Goal: Transaction & Acquisition: Subscribe to service/newsletter

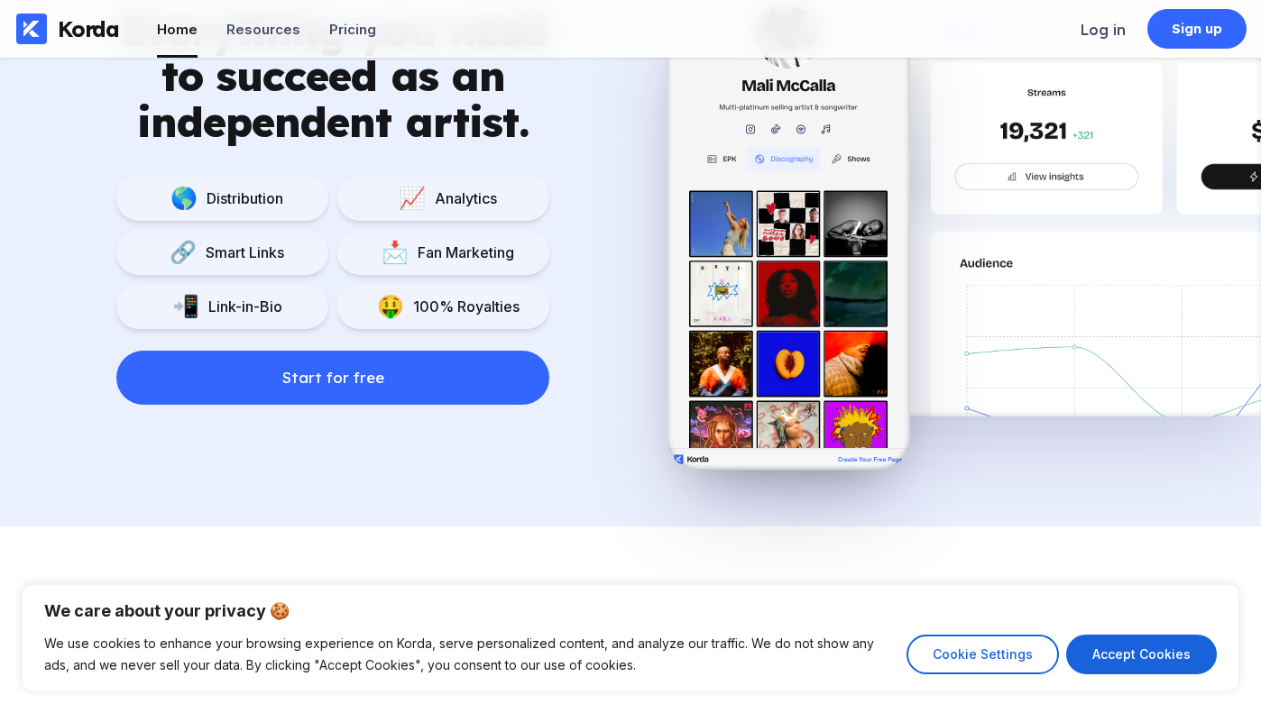
scroll to position [1363, 0]
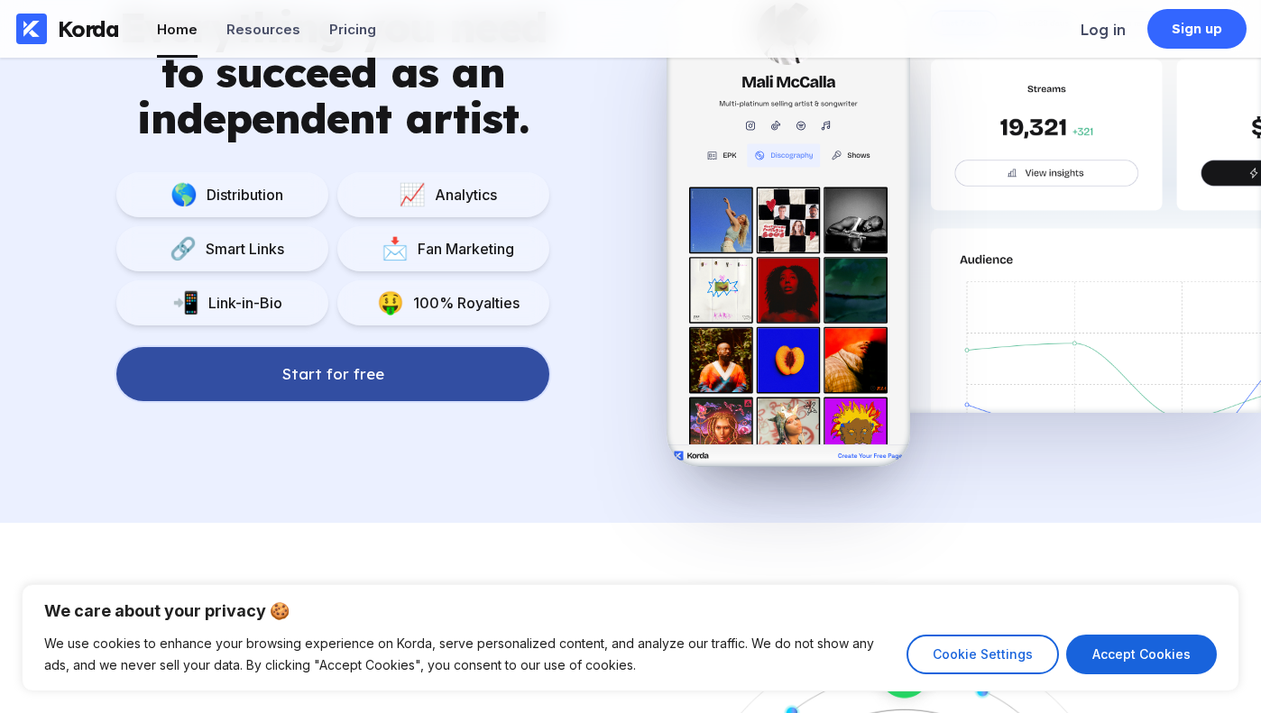
click at [426, 374] on button "Start for free" at bounding box center [332, 374] width 433 height 54
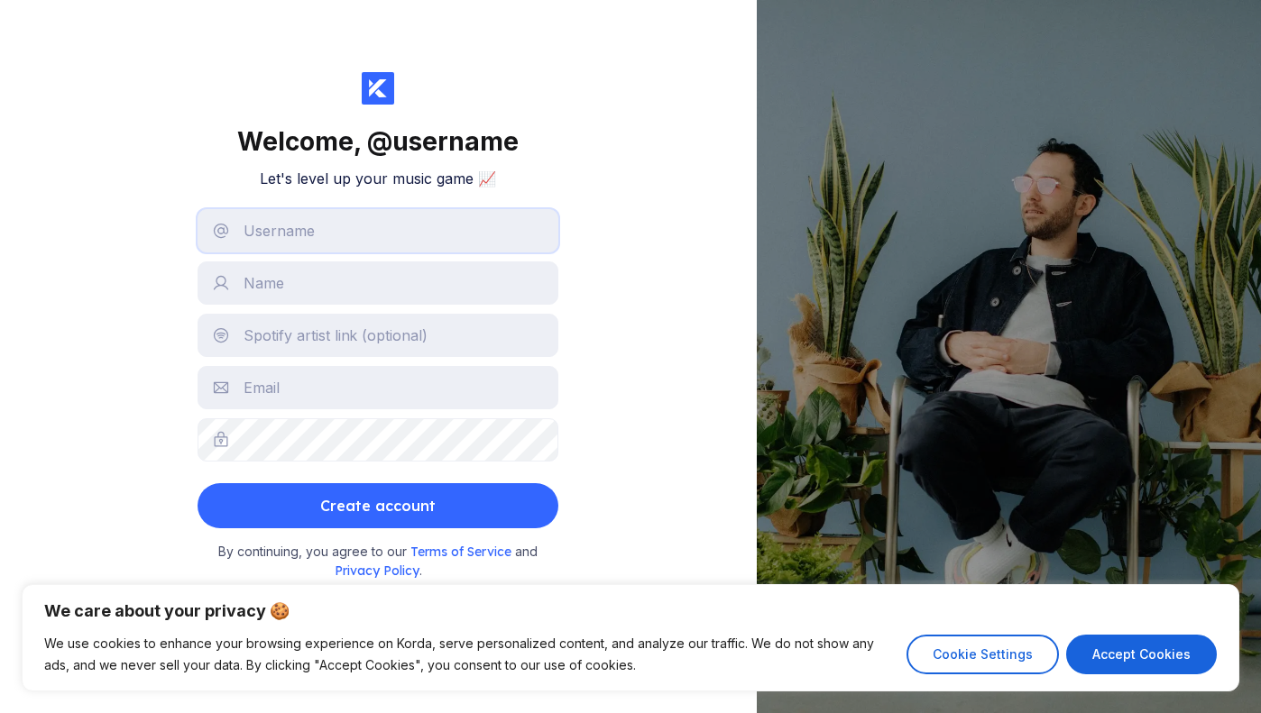
click at [326, 224] on input "text" at bounding box center [377, 230] width 361 height 43
type input "[EMAIL_ADDRESS][DOMAIN_NAME]"
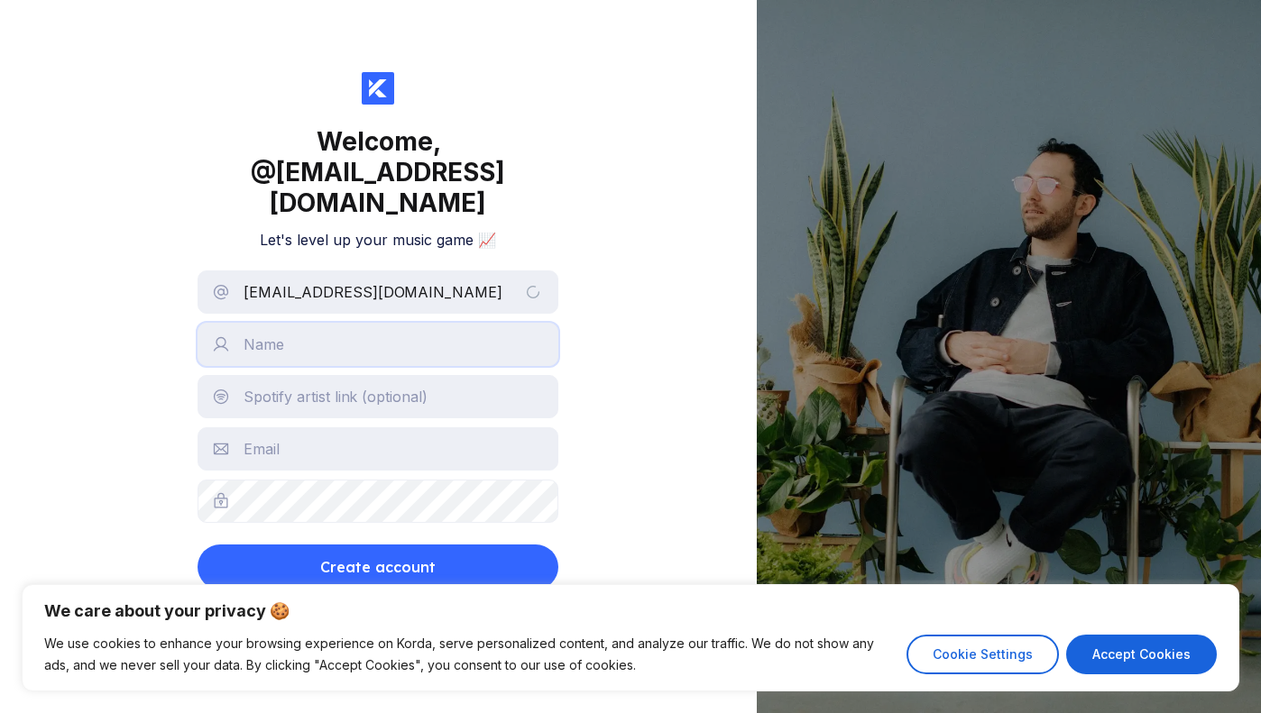
click at [337, 323] on input "text" at bounding box center [377, 344] width 361 height 43
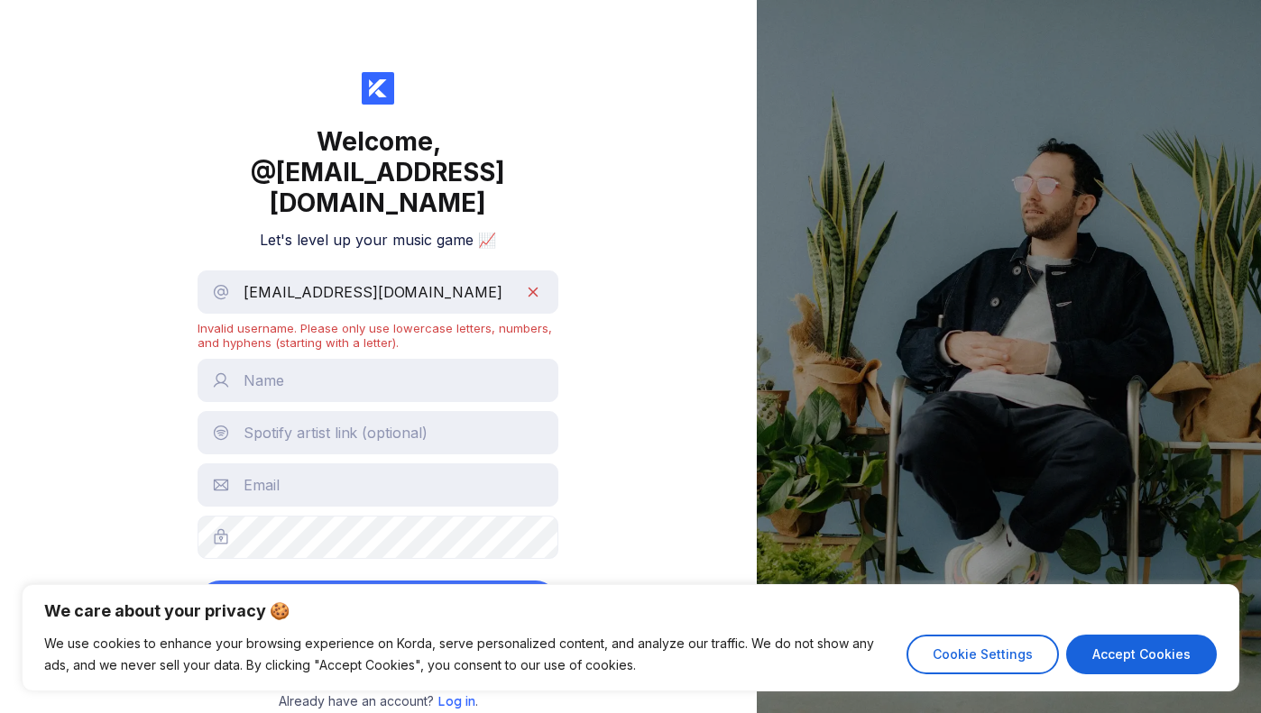
click at [107, 297] on div "Welcome, @ [EMAIL_ADDRESS][DOMAIN_NAME] Let's level up your music game 📈 [EMAIL…" at bounding box center [378, 356] width 757 height 713
click at [291, 359] on input "text" at bounding box center [377, 380] width 361 height 43
click at [294, 413] on input "text" at bounding box center [377, 432] width 361 height 43
click at [306, 359] on input "Tahades" at bounding box center [377, 380] width 361 height 43
click at [254, 359] on input "Tahades" at bounding box center [377, 380] width 361 height 43
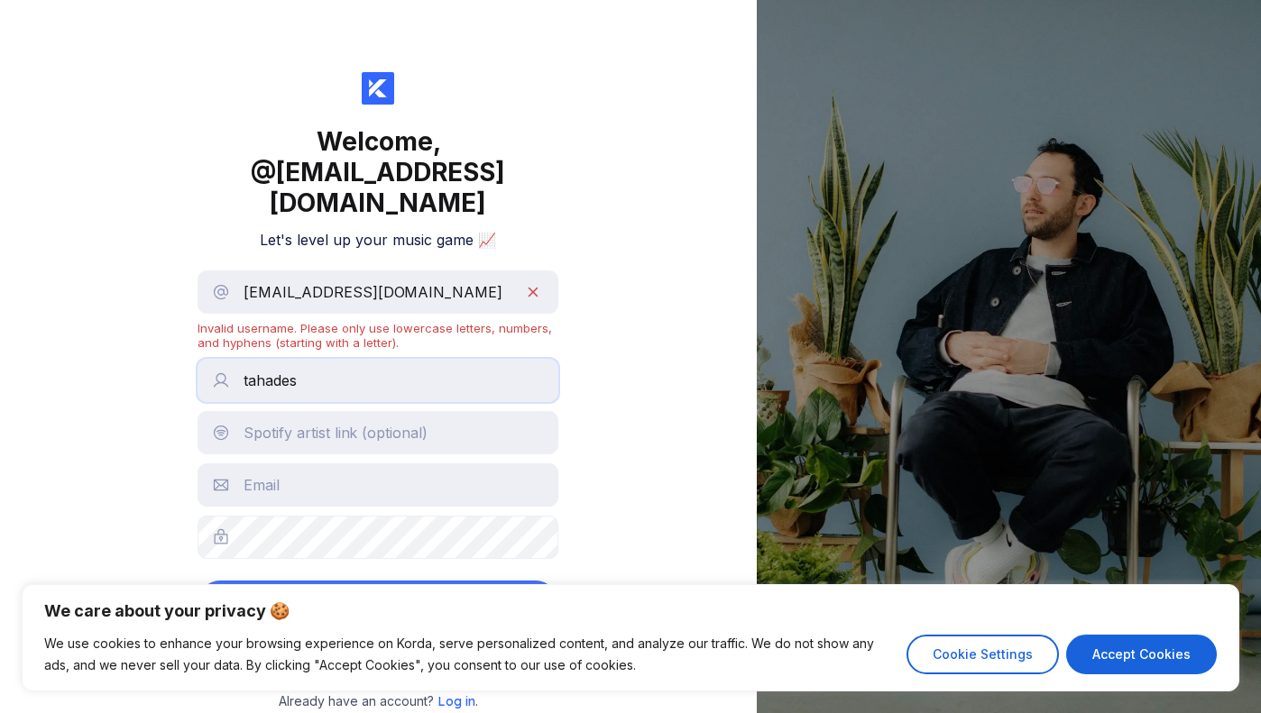
type input "tahades"
click at [319, 411] on input "text" at bounding box center [377, 432] width 361 height 43
click at [314, 359] on input "tahades" at bounding box center [377, 380] width 361 height 43
click at [245, 359] on input "tahades" at bounding box center [377, 380] width 361 height 43
click at [294, 464] on input "text" at bounding box center [377, 485] width 361 height 43
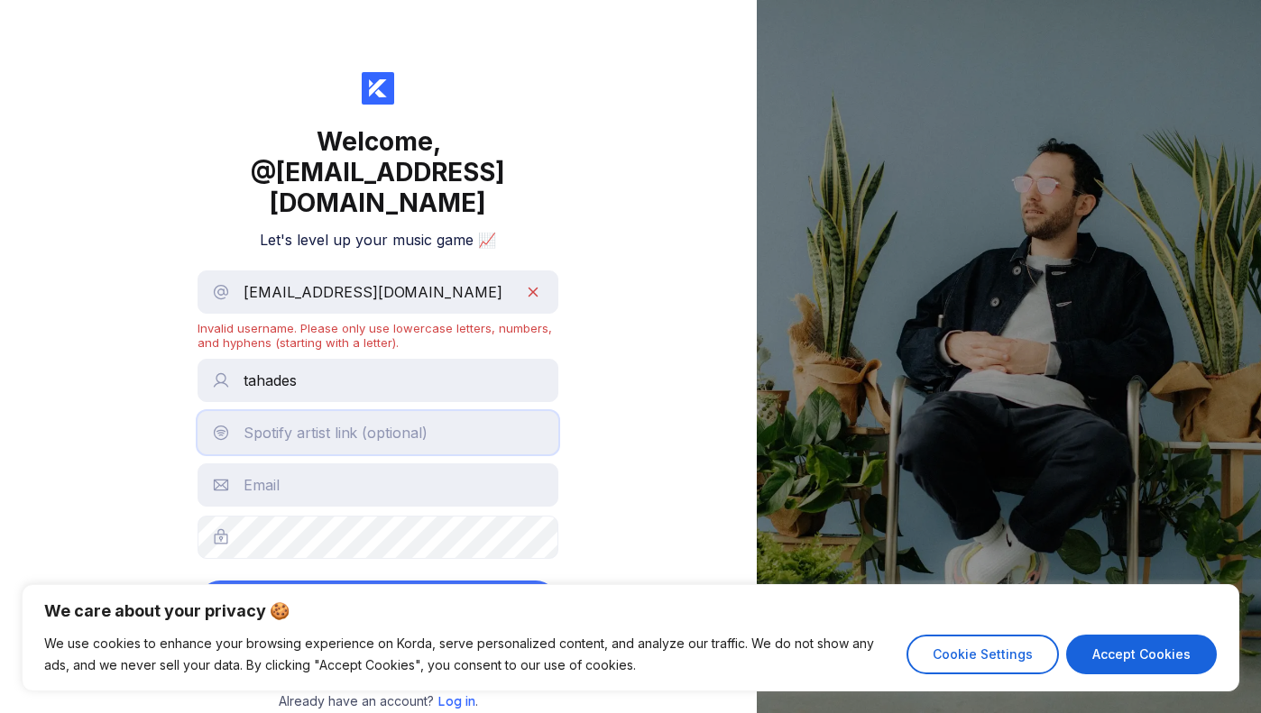
click at [294, 411] on input "text" at bounding box center [377, 432] width 361 height 43
paste input "[URL][DOMAIN_NAME]"
type input "[URL][DOMAIN_NAME]"
click at [365, 464] on input "text" at bounding box center [377, 485] width 361 height 43
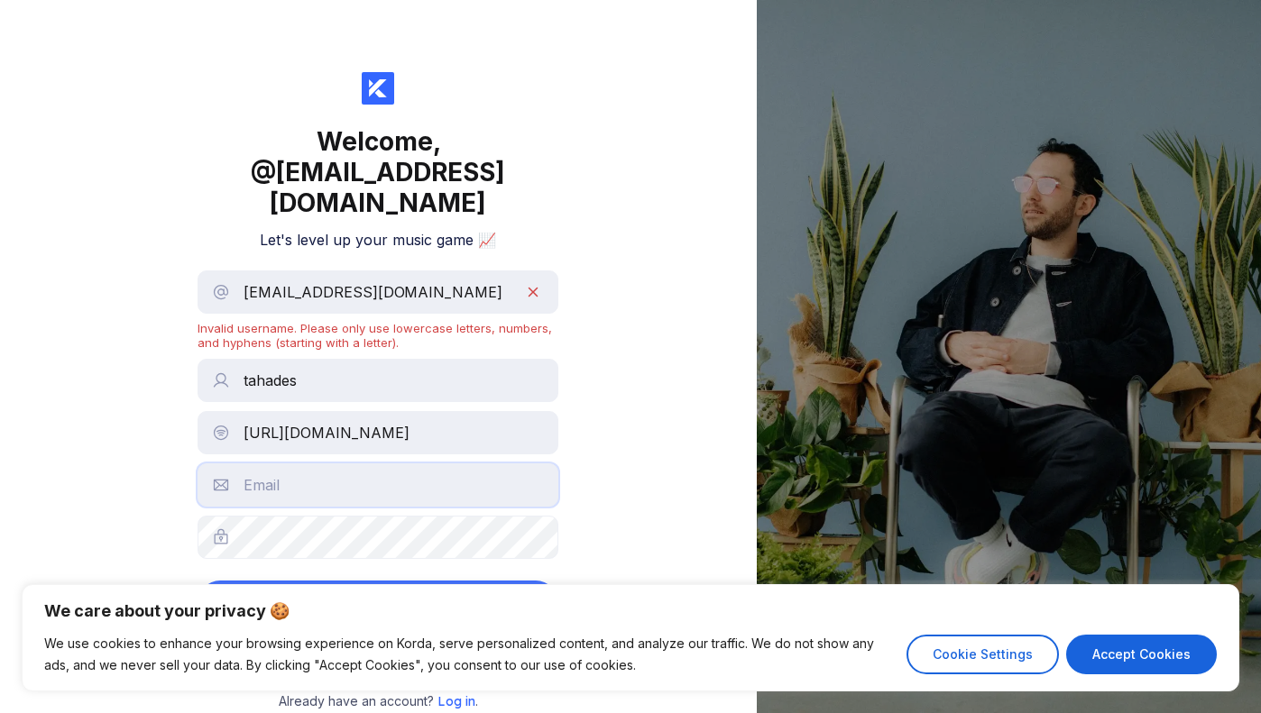
scroll to position [0, 0]
click at [259, 464] on input "text" at bounding box center [377, 485] width 361 height 43
type input "[EMAIL_ADDRESS][DOMAIN_NAME]"
drag, startPoint x: 401, startPoint y: 264, endPoint x: 213, endPoint y: 265, distance: 188.5
click at [214, 271] on div "[EMAIL_ADDRESS][DOMAIN_NAME] Invalid username. Please only use lowercase letter…" at bounding box center [377, 310] width 361 height 79
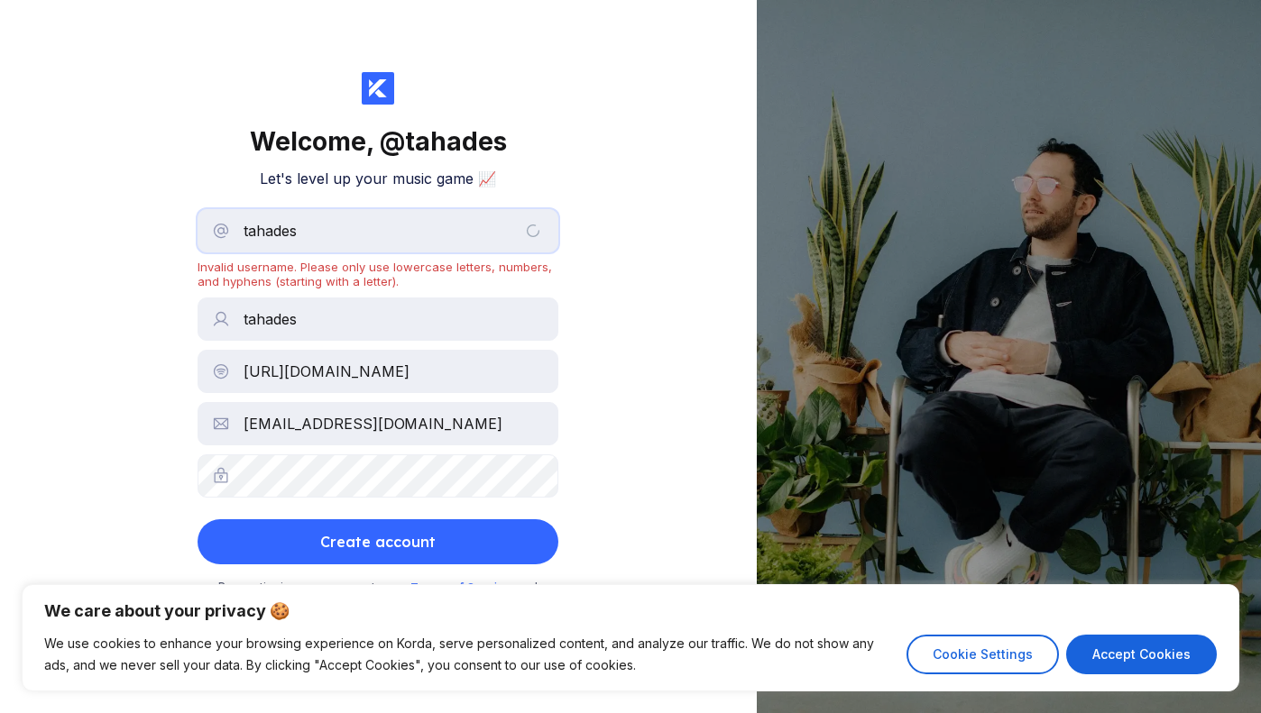
type input "tahades"
click at [109, 240] on div "Welcome, @ tahades Let's level up your music game 📈 tahades Invalid username. P…" at bounding box center [378, 356] width 757 height 713
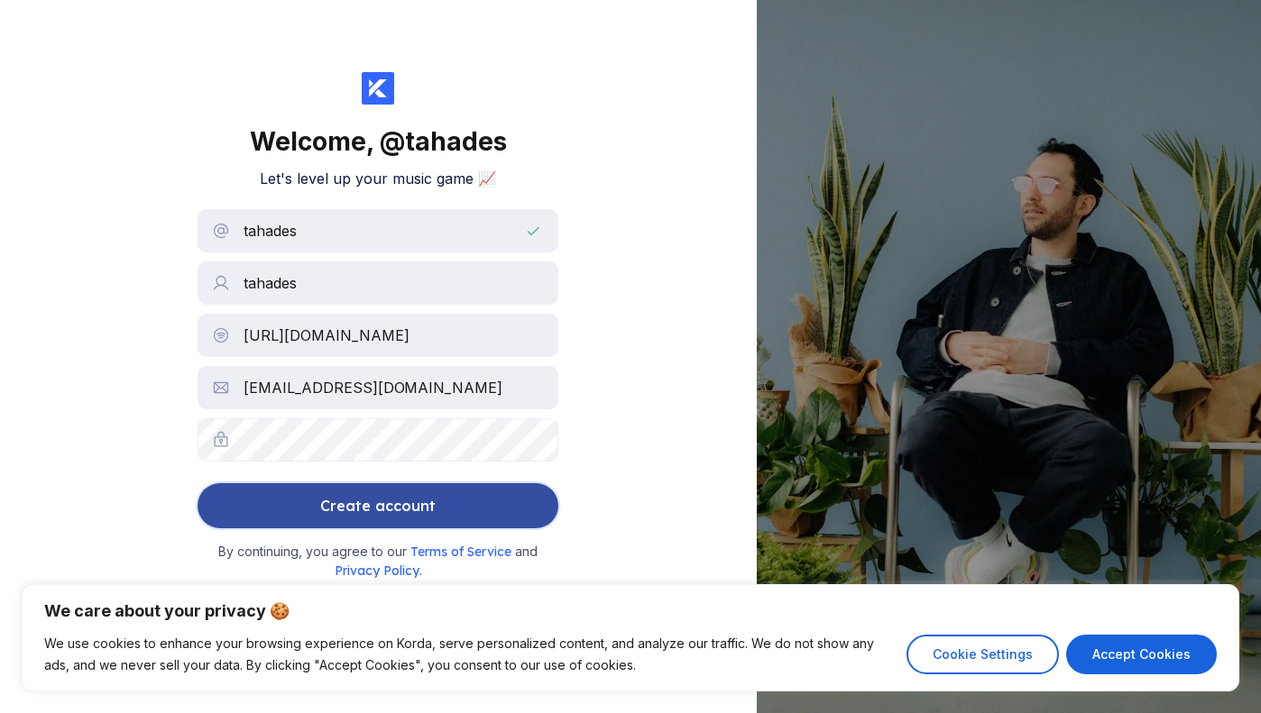
click at [355, 510] on div "Create account" at bounding box center [377, 506] width 115 height 36
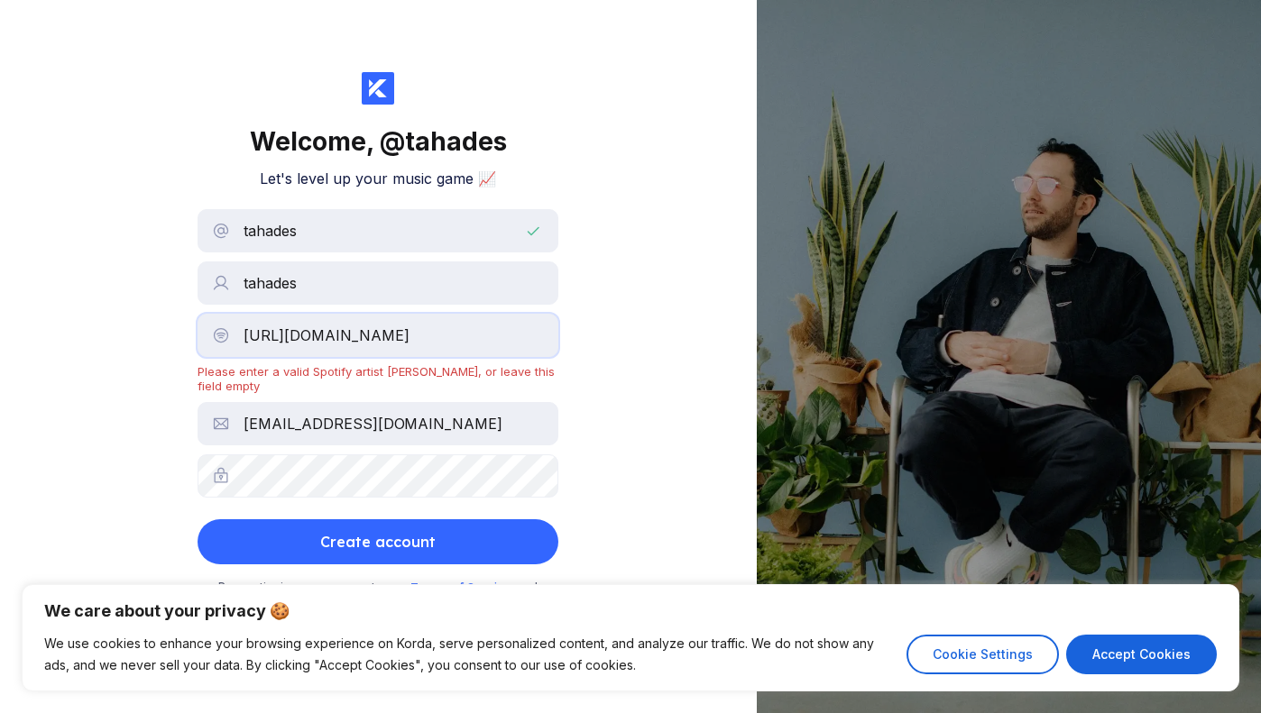
click at [332, 335] on input "[URL][DOMAIN_NAME]" at bounding box center [377, 335] width 361 height 43
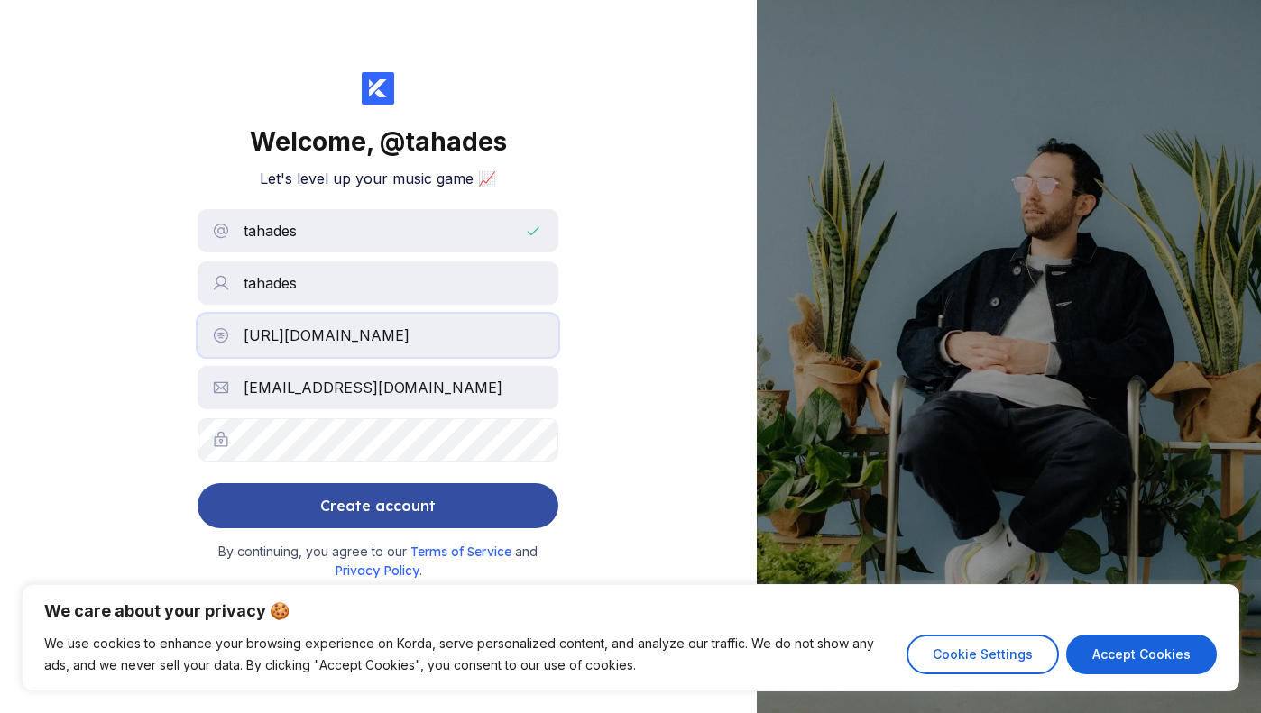
type input "[URL][DOMAIN_NAME]"
click at [374, 503] on div "Create account" at bounding box center [377, 506] width 115 height 36
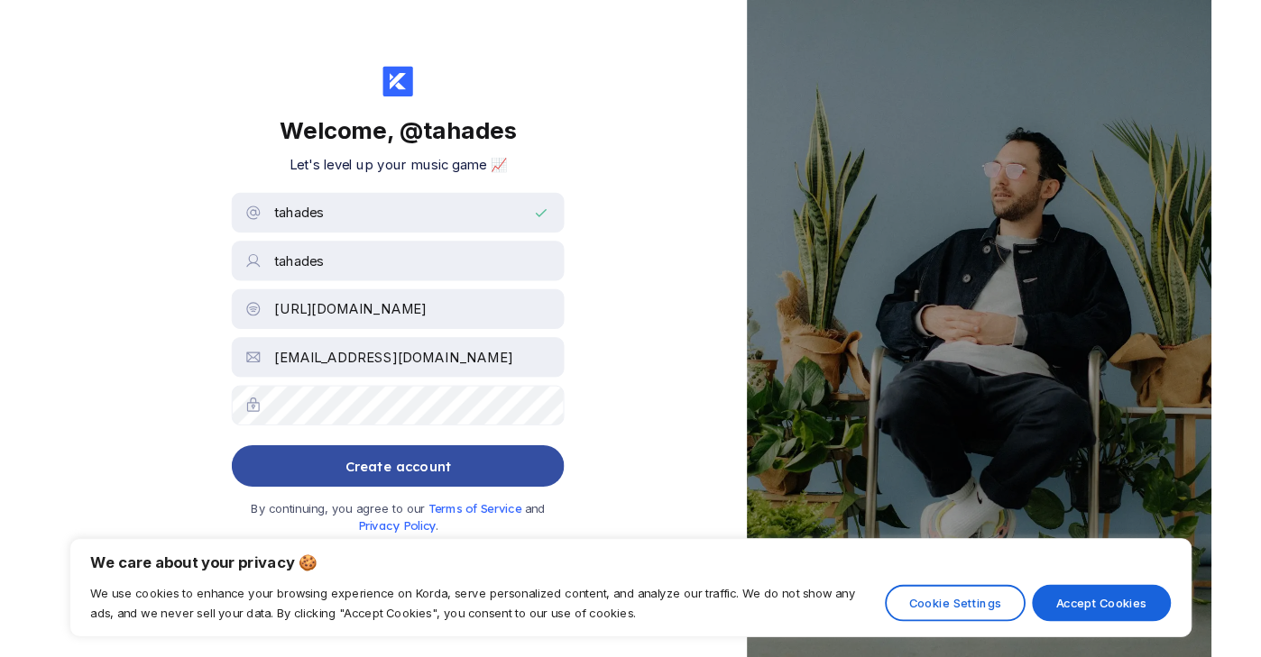
scroll to position [0, 0]
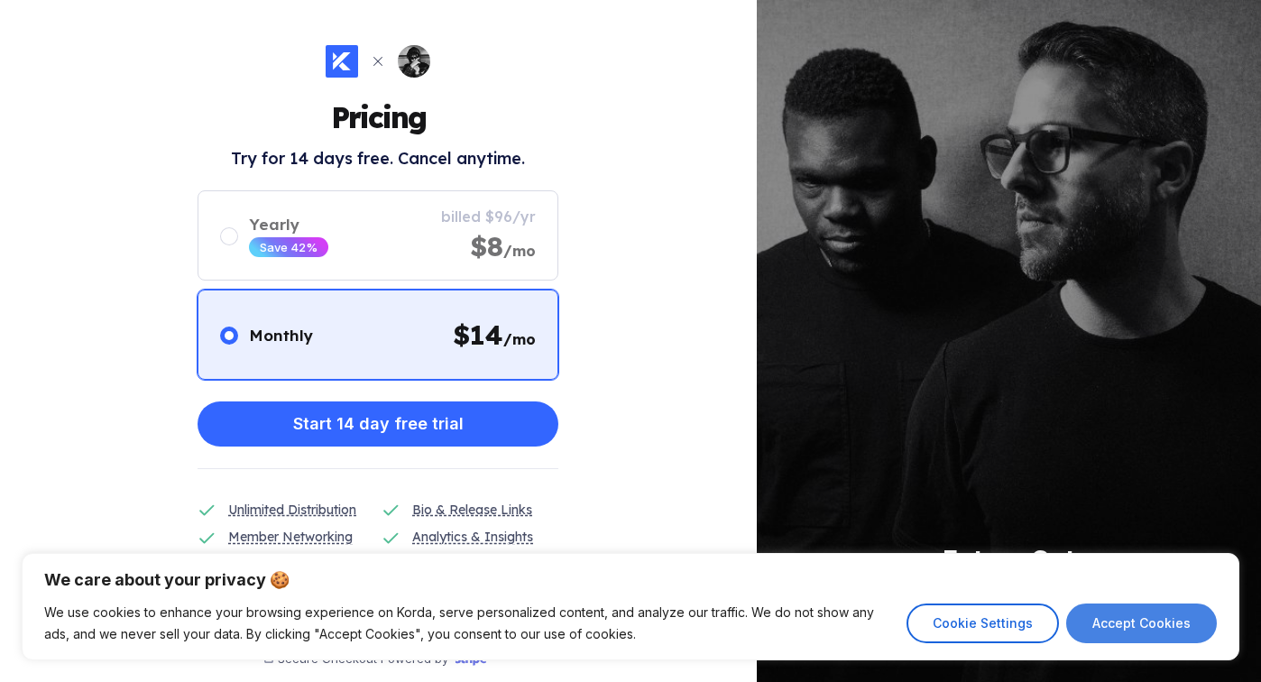
click at [1115, 623] on button "Accept Cookies" at bounding box center [1141, 623] width 151 height 40
checkbox input "true"
